Goal: Information Seeking & Learning: Find specific fact

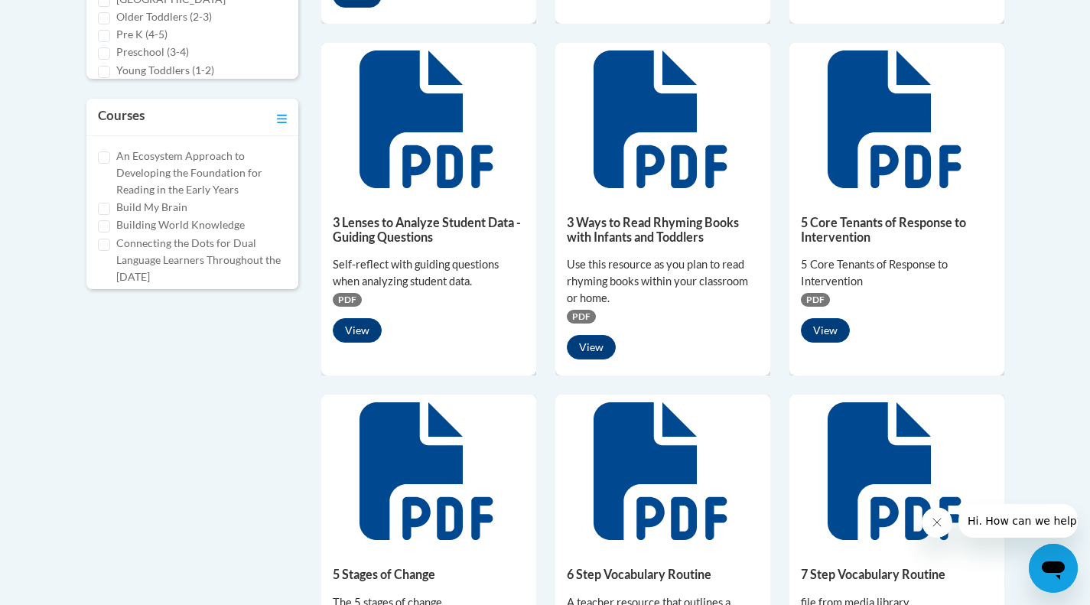
scroll to position [76, 0]
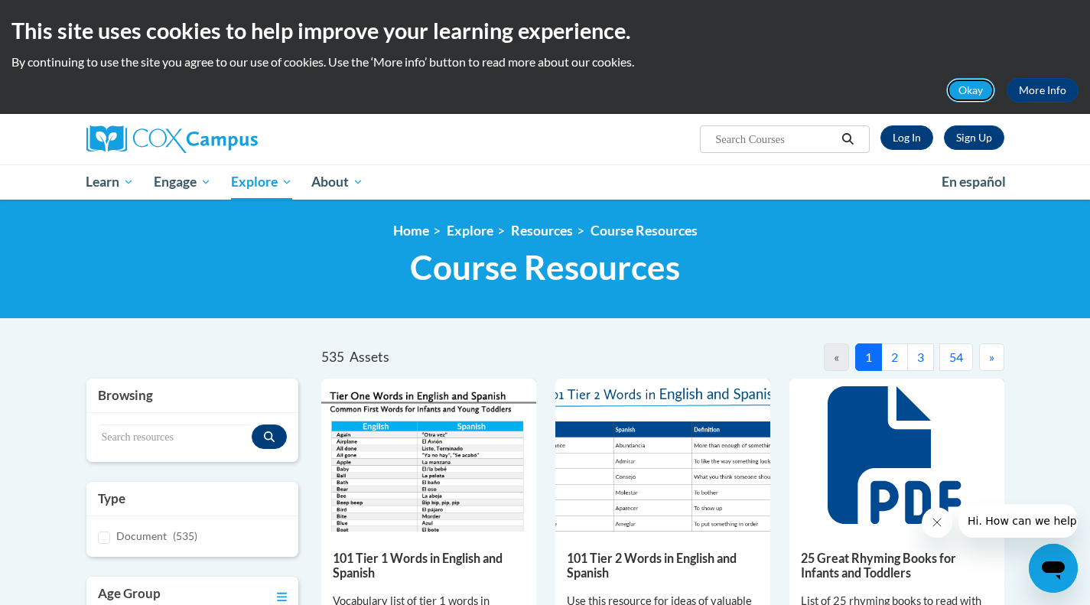
click at [973, 93] on button "Okay" at bounding box center [970, 90] width 49 height 24
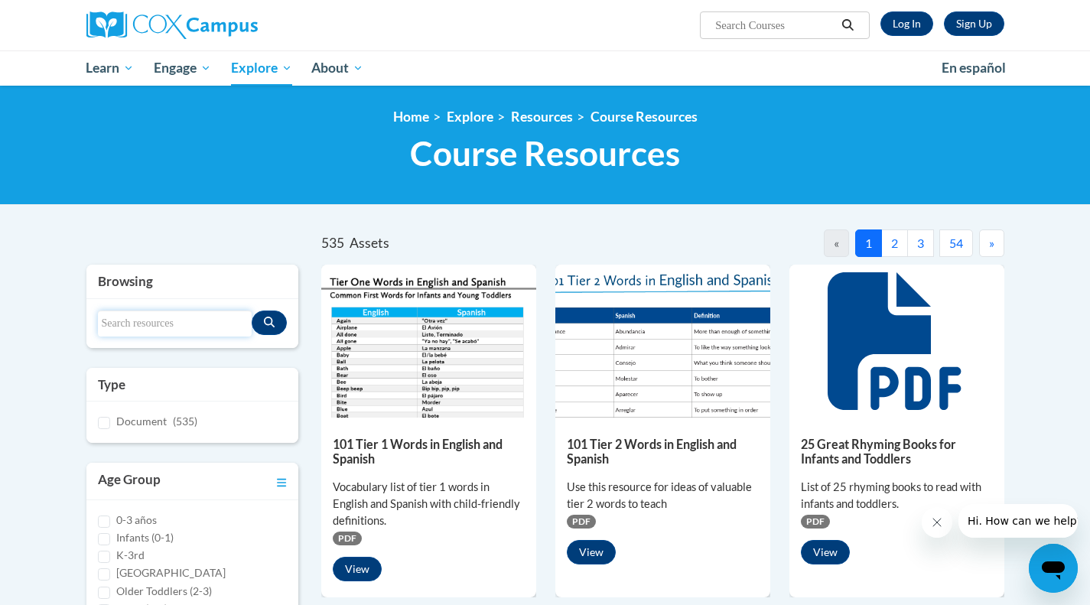
click at [148, 321] on input "Search resources" at bounding box center [175, 324] width 155 height 26
type input "oral language survey"
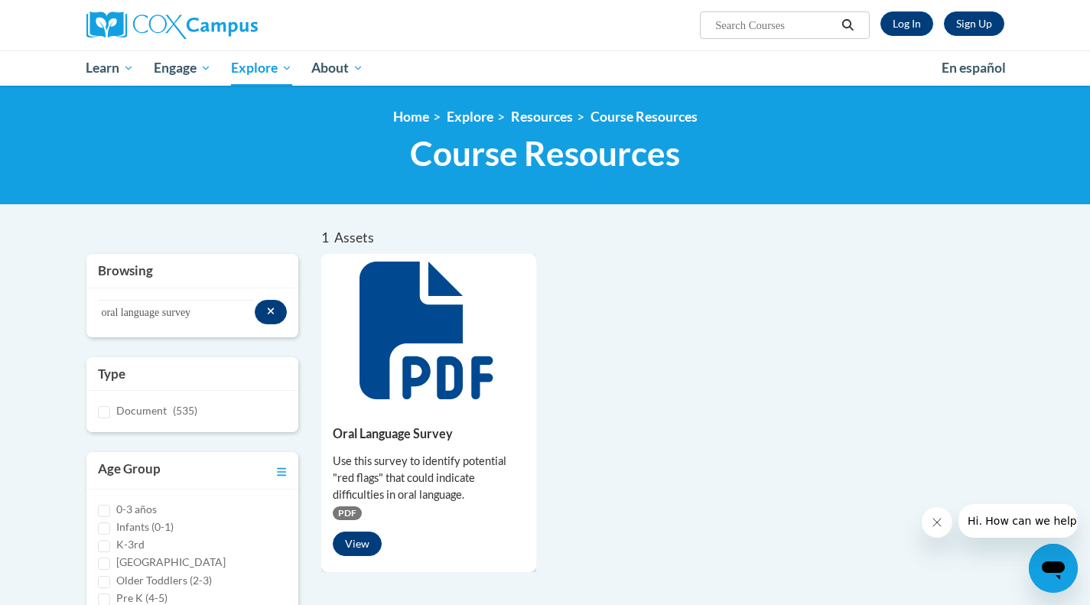
click at [422, 429] on h5 "Oral Language Survey" at bounding box center [429, 433] width 192 height 15
click at [366, 542] on button "View" at bounding box center [357, 544] width 49 height 24
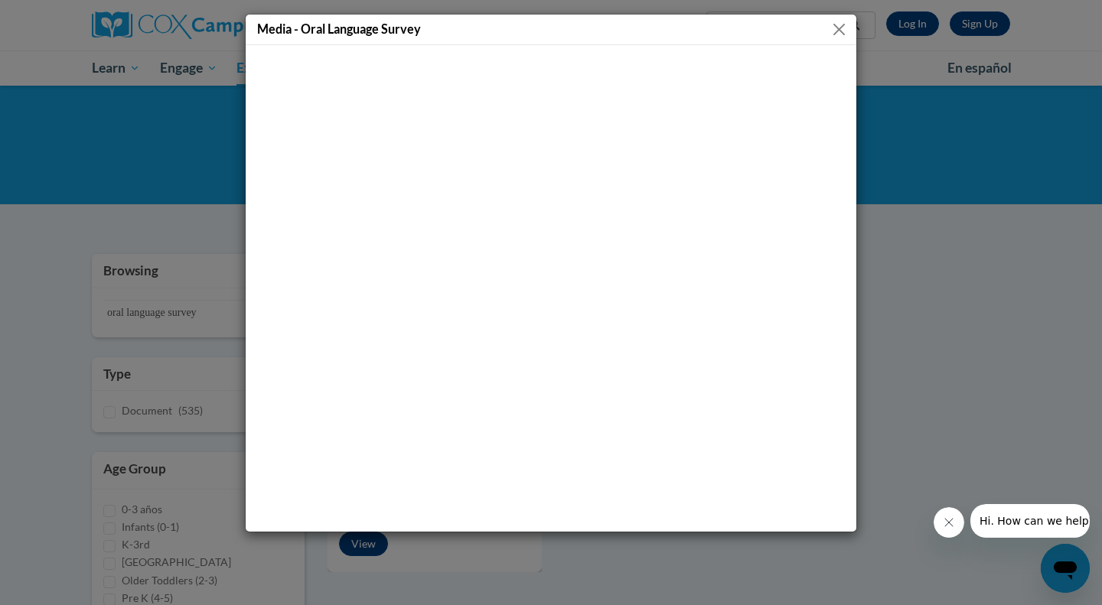
click at [835, 28] on button "Close" at bounding box center [838, 29] width 19 height 19
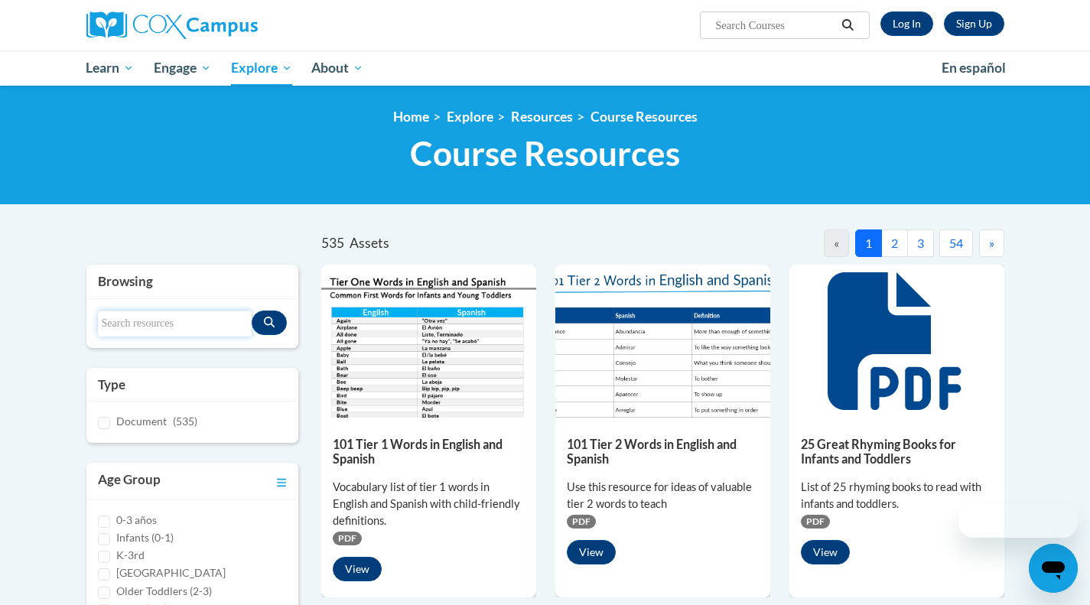
click at [149, 318] on input "Search resources" at bounding box center [175, 324] width 155 height 26
type input "comprehension measures"
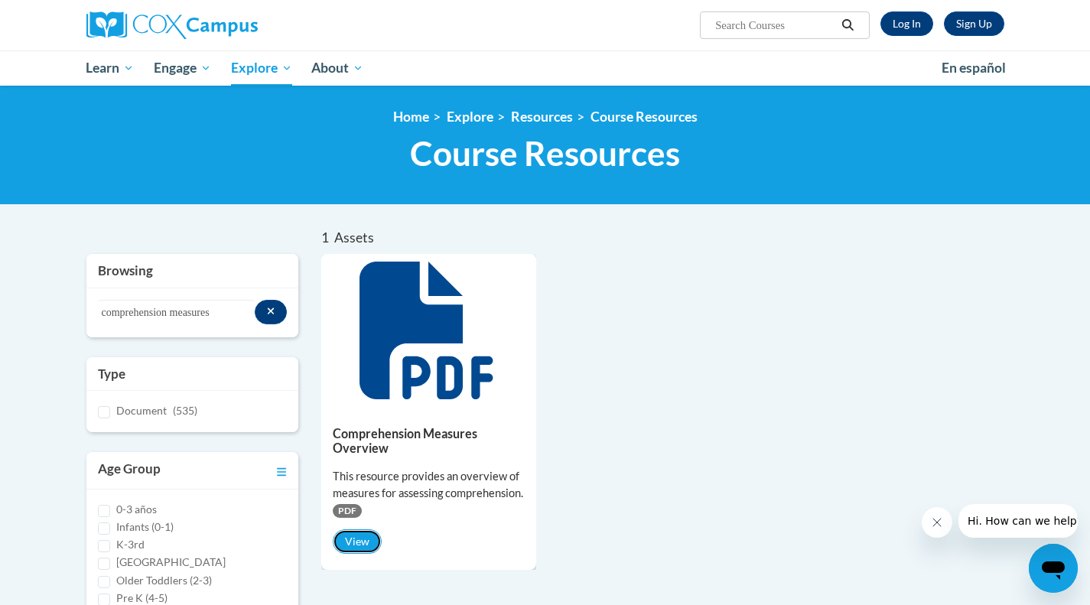
click at [358, 554] on button "View" at bounding box center [357, 541] width 49 height 24
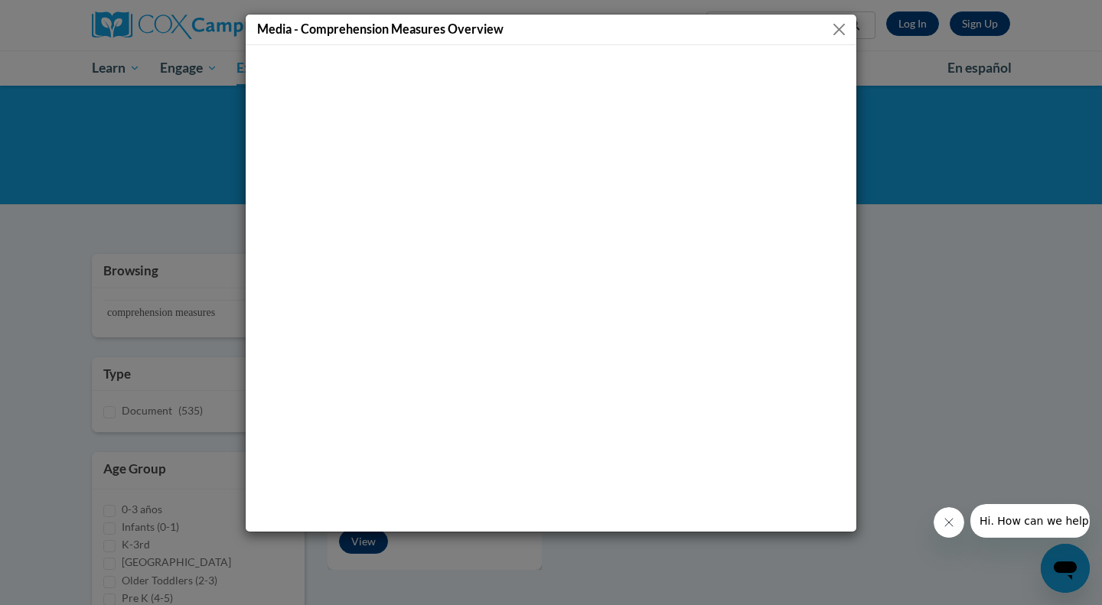
click at [836, 30] on button "Close" at bounding box center [838, 29] width 19 height 19
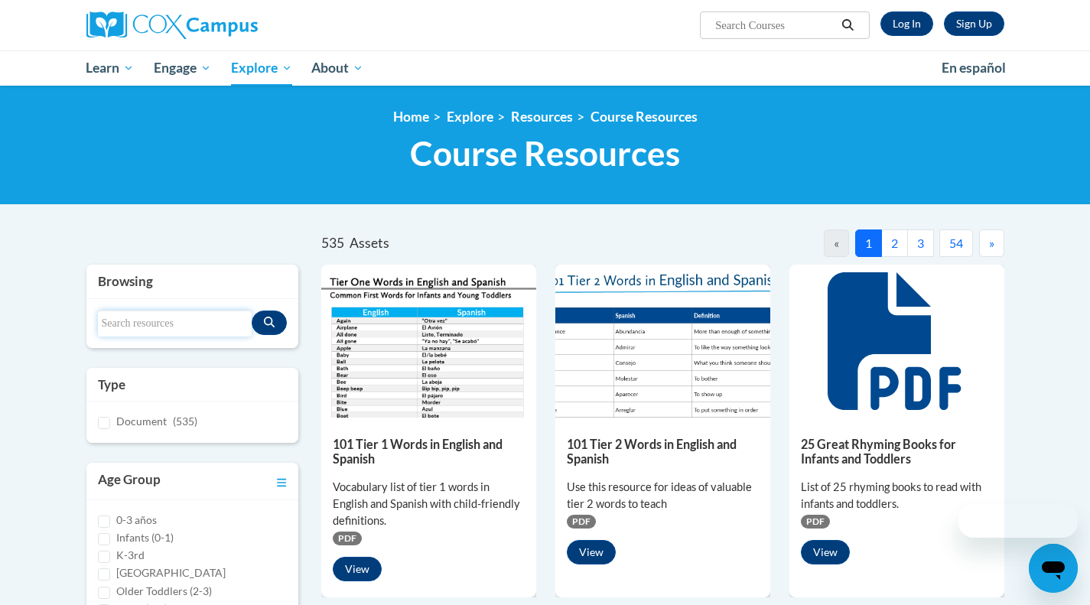
click at [168, 327] on input "Search resources" at bounding box center [175, 324] width 155 height 26
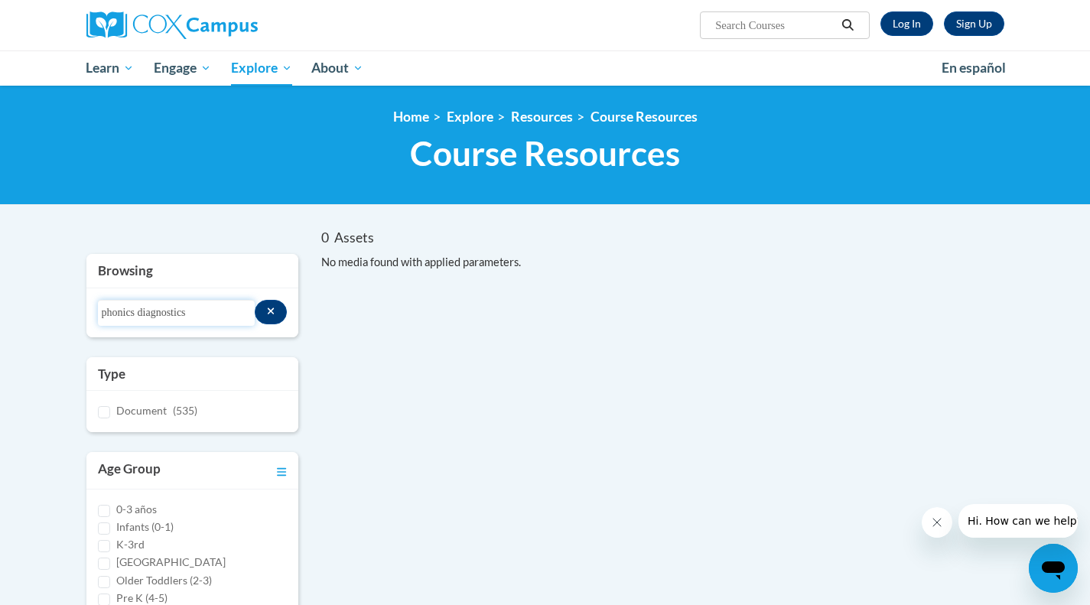
drag, startPoint x: 215, startPoint y: 316, endPoint x: 142, endPoint y: 301, distance: 74.9
click at [142, 301] on input "phonics diagnostics" at bounding box center [176, 313] width 157 height 26
type input "phonics"
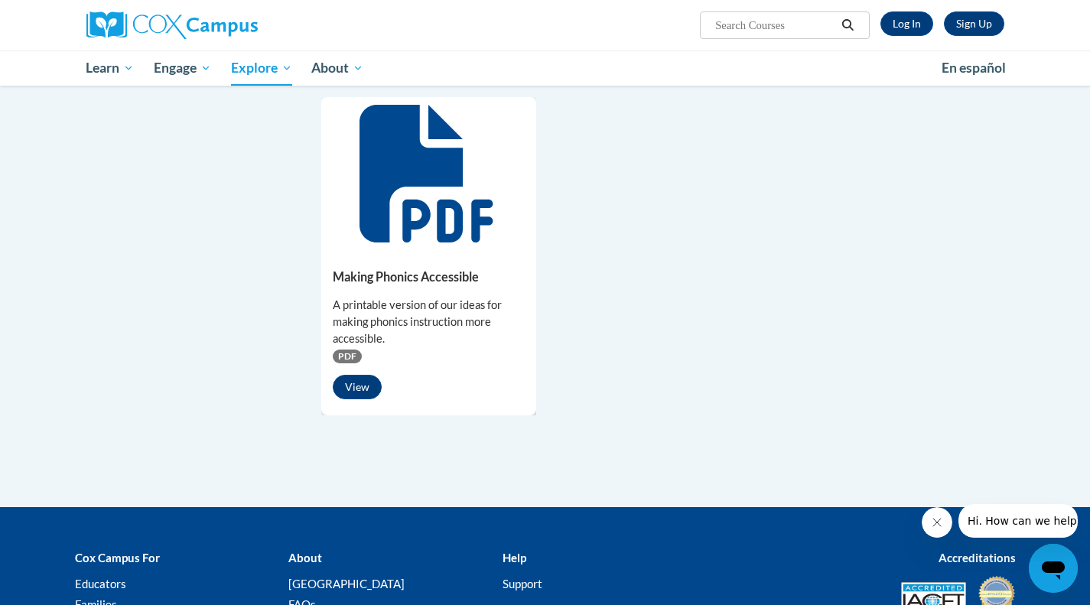
scroll to position [1377, 0]
